Goal: Information Seeking & Learning: Understand process/instructions

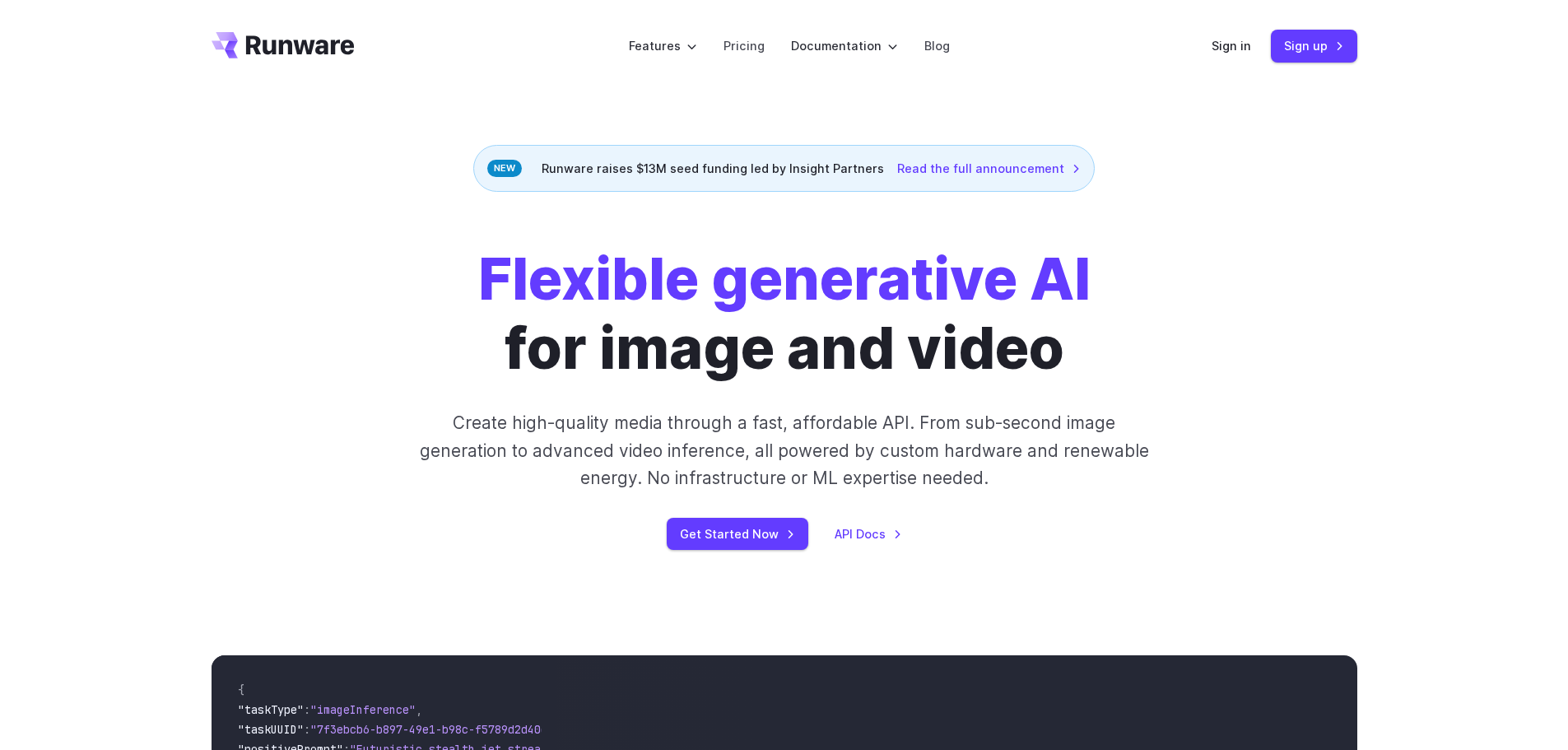
click at [1233, 56] on div "Sign in Sign up" at bounding box center [1285, 46] width 146 height 32
click at [1238, 41] on link "Sign in" at bounding box center [1232, 45] width 40 height 19
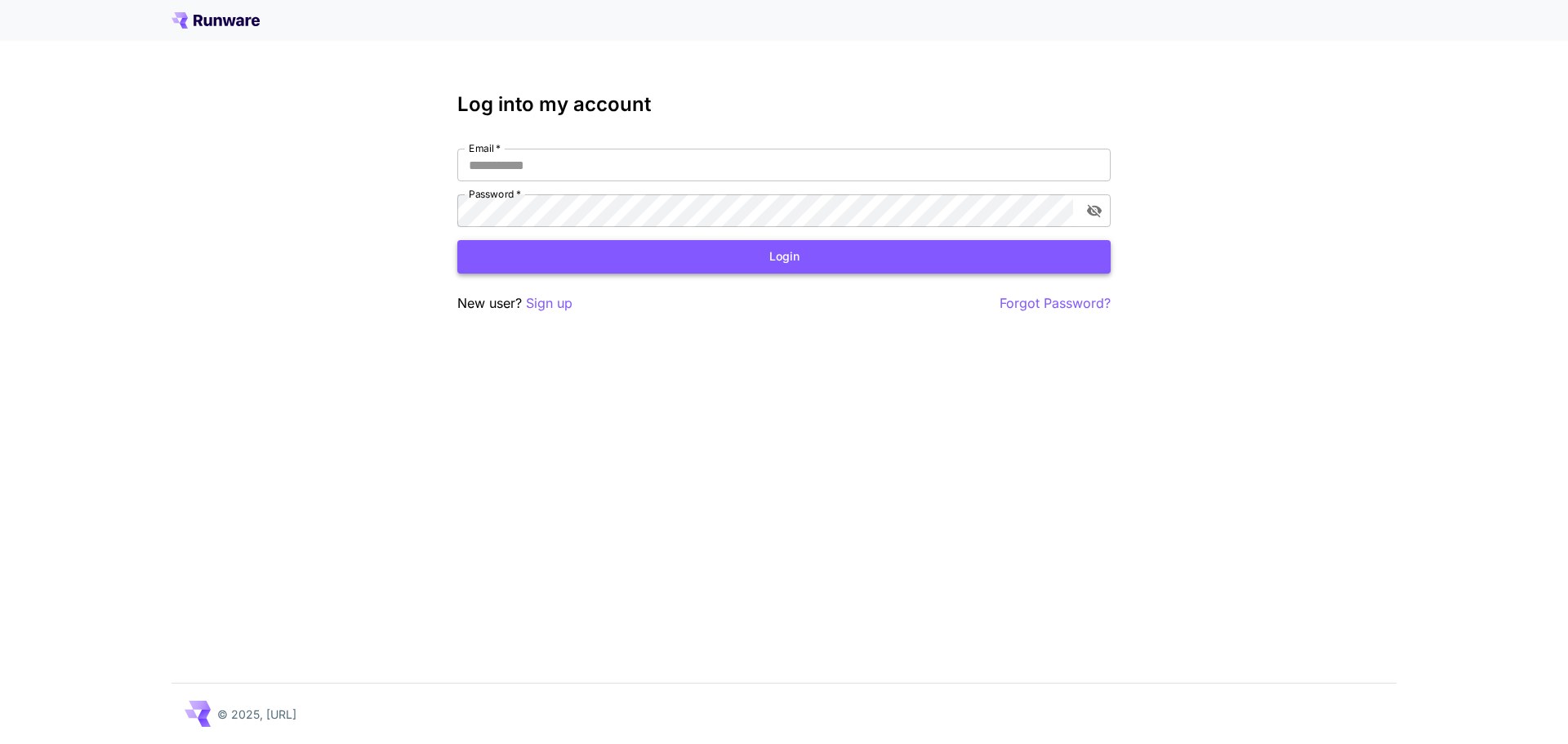
type input "**********"
click at [750, 263] on button "Login" at bounding box center [784, 256] width 653 height 33
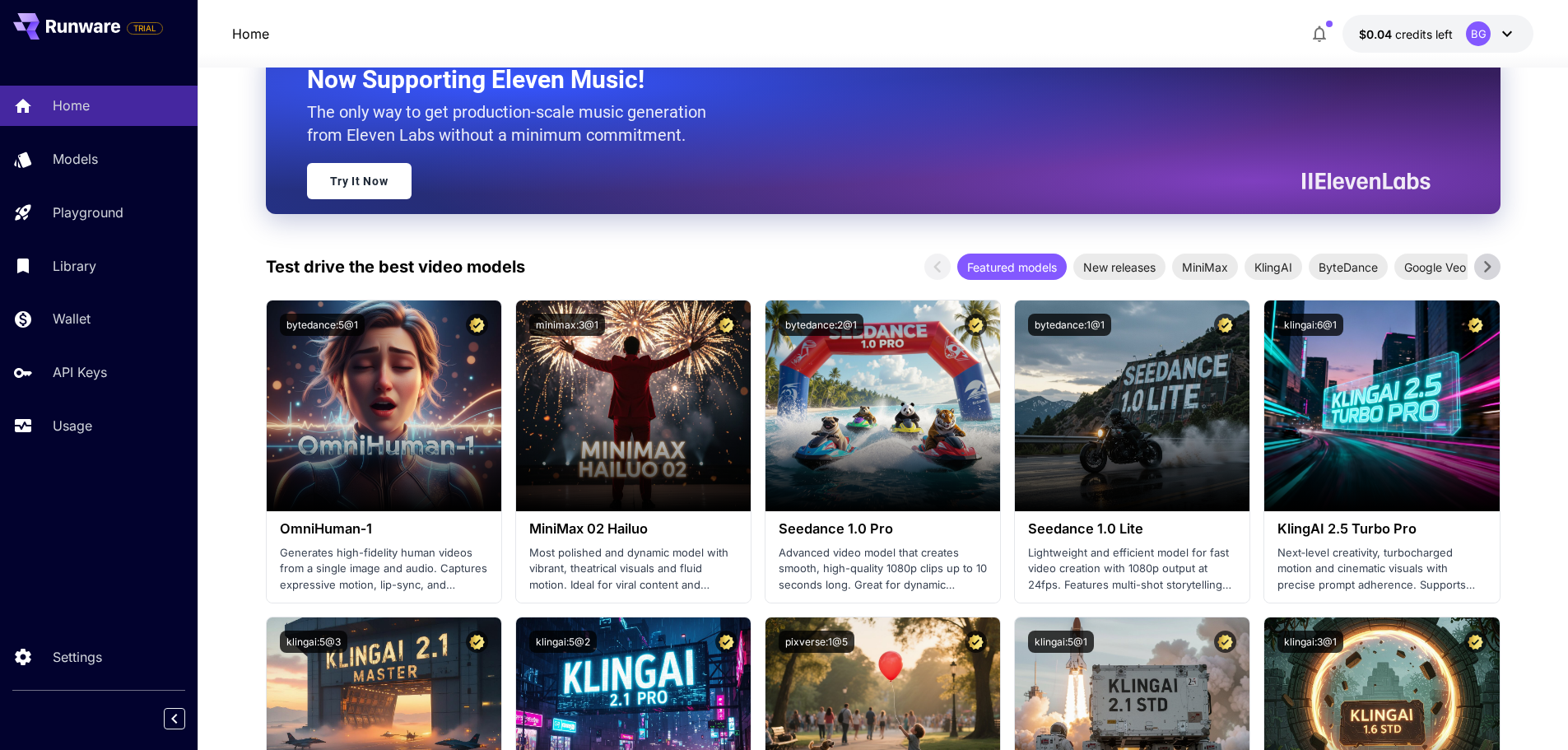
scroll to position [330, 0]
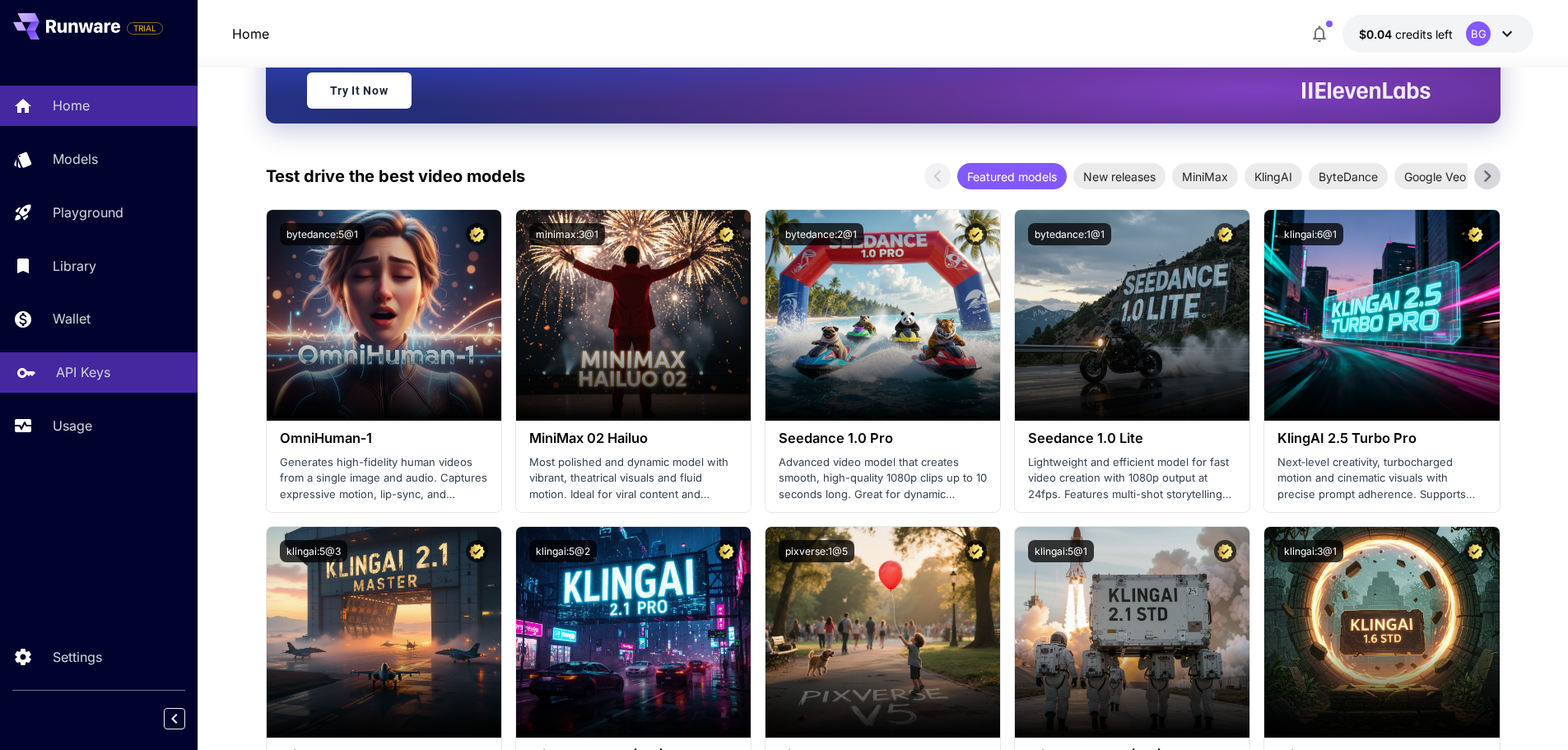
click at [92, 361] on link "API Keys" at bounding box center [98, 372] width 197 height 41
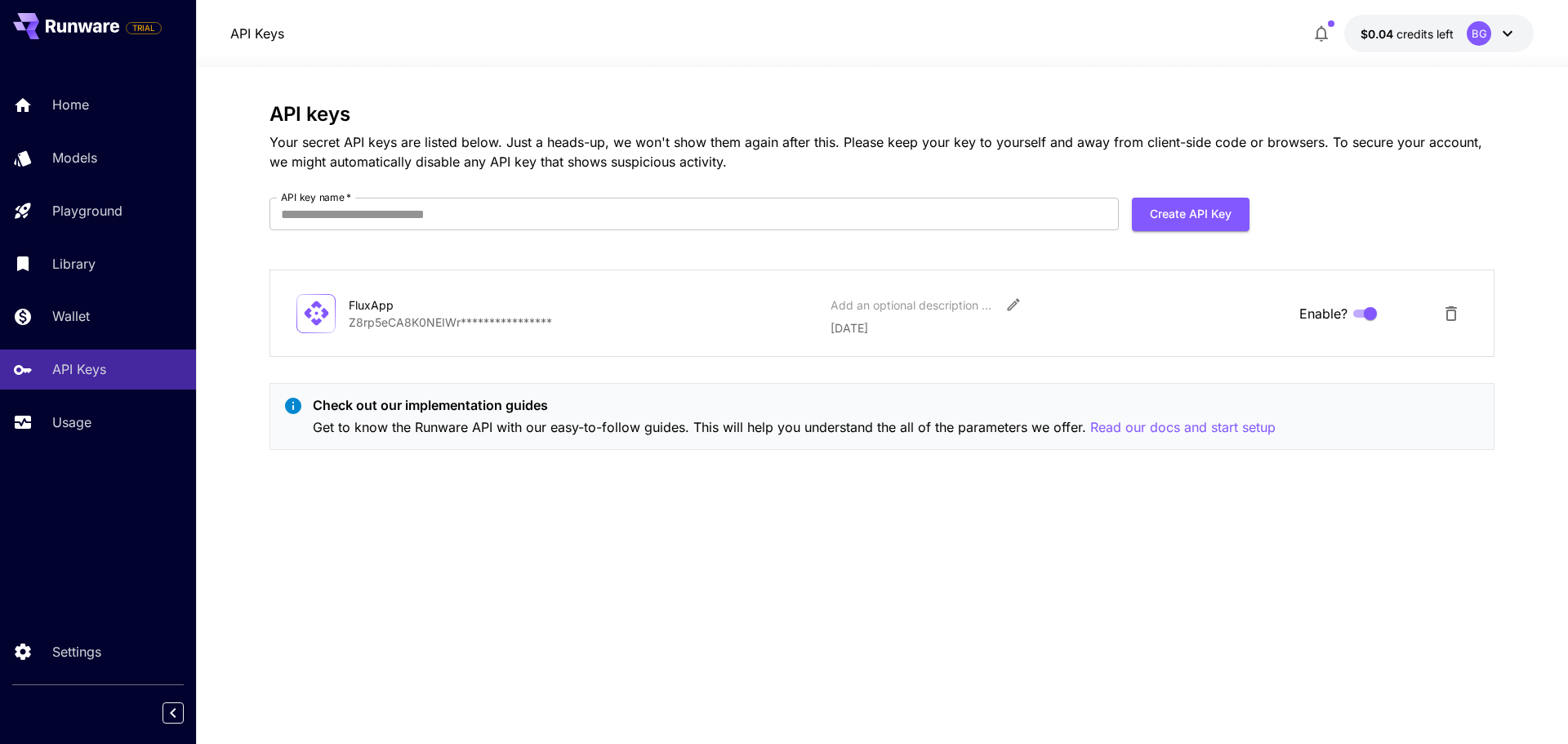
click at [1498, 29] on div "BG" at bounding box center [1492, 33] width 51 height 24
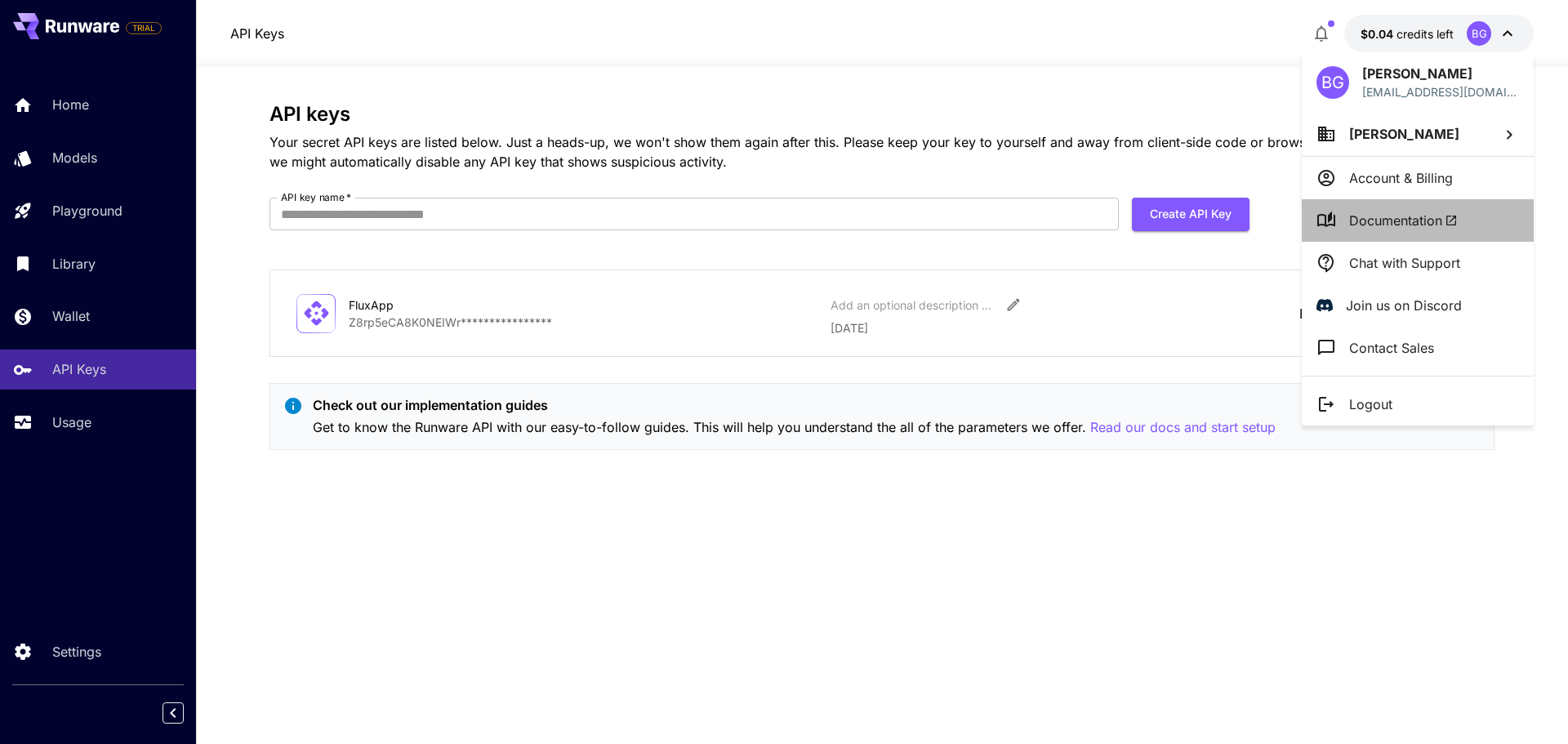
click at [1394, 220] on span "Documentation" at bounding box center [1404, 221] width 109 height 20
